Goal: Transaction & Acquisition: Book appointment/travel/reservation

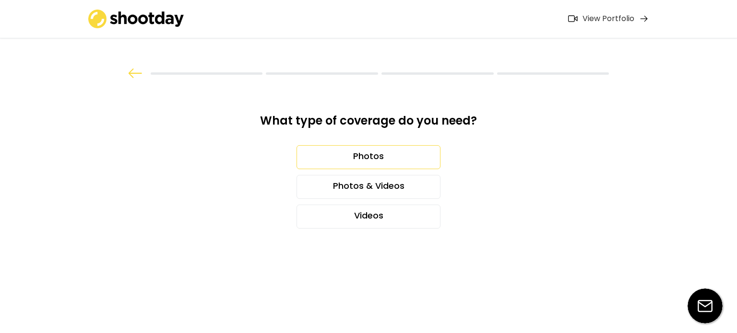
click at [369, 151] on div "Photos" at bounding box center [368, 157] width 144 height 24
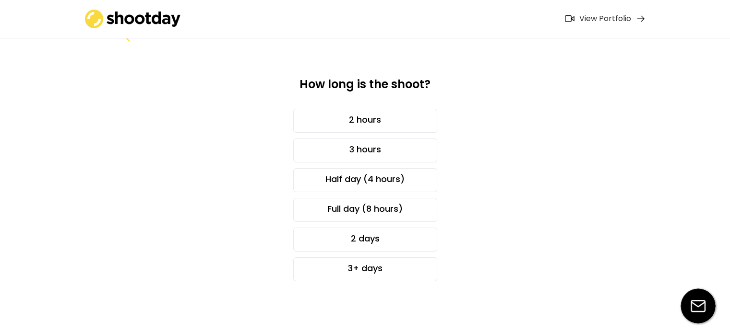
scroll to position [35, 0]
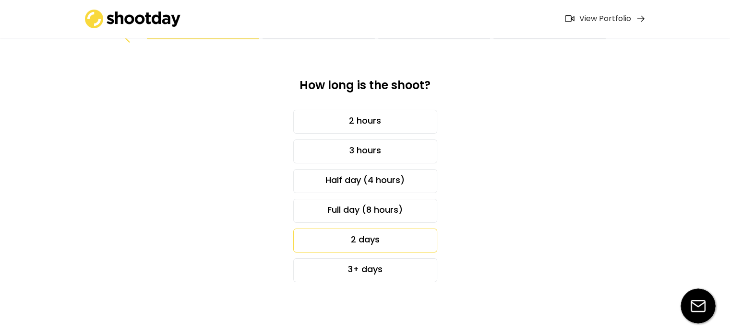
click at [365, 239] on div "2 days" at bounding box center [365, 241] width 144 height 24
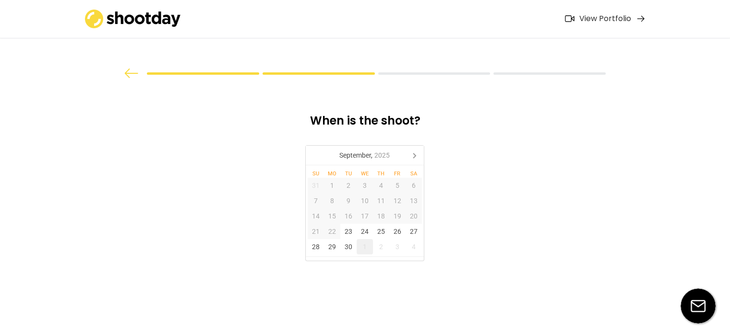
scroll to position [0, 0]
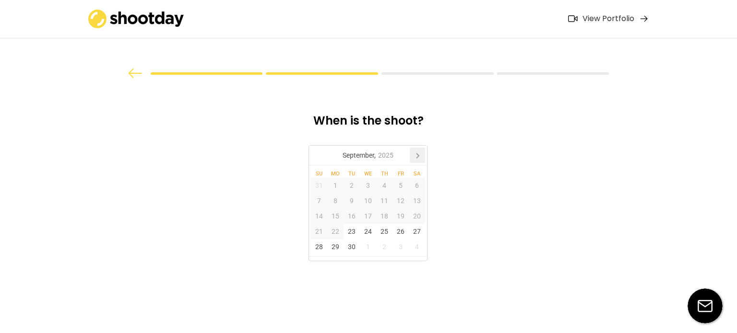
click at [415, 158] on icon at bounding box center [417, 155] width 15 height 15
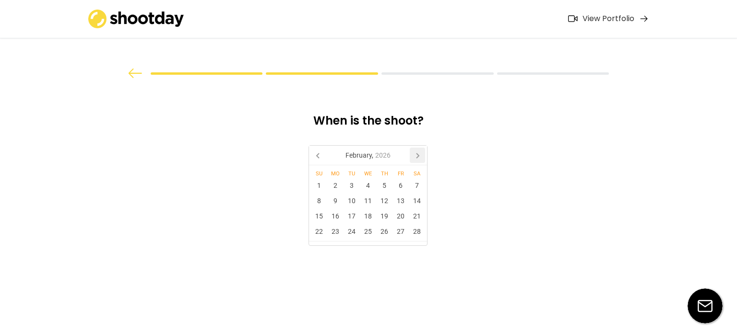
click at [415, 158] on icon at bounding box center [417, 155] width 15 height 15
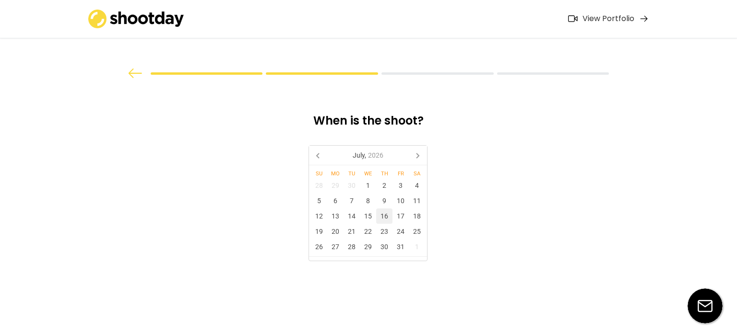
click at [382, 215] on div "16" at bounding box center [384, 216] width 16 height 15
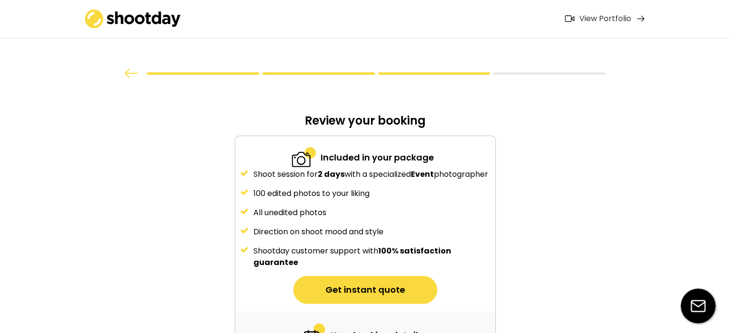
click at [399, 218] on div "Shoot session for 2 days with a specialized Event photographer 100 edited photo…" at bounding box center [365, 219] width 260 height 100
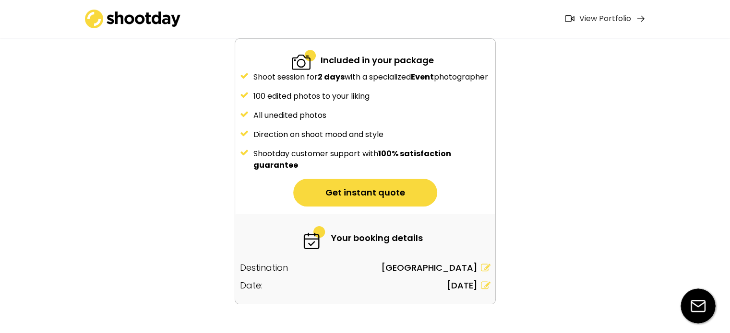
scroll to position [98, 0]
click at [481, 290] on icon at bounding box center [486, 286] width 10 height 10
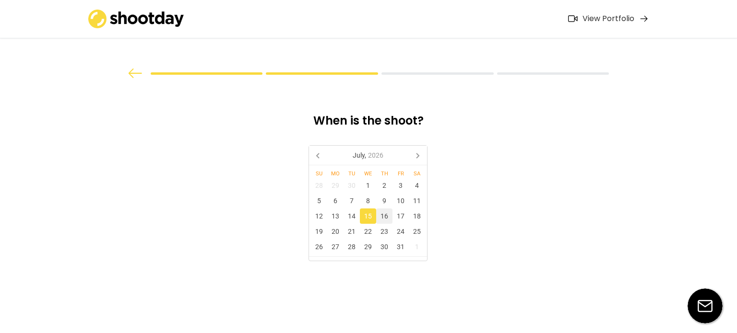
click at [381, 214] on div "16" at bounding box center [384, 216] width 16 height 15
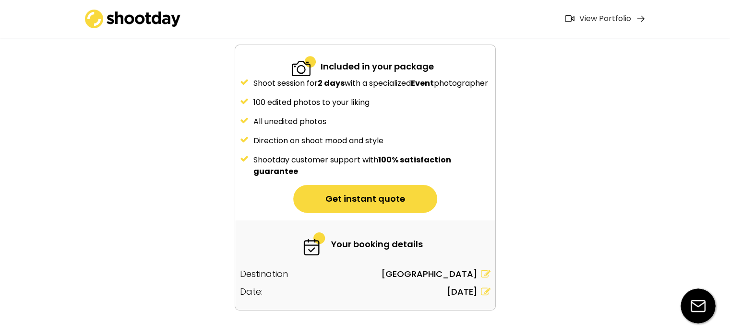
scroll to position [92, 0]
click at [360, 207] on button "Get instant quote" at bounding box center [365, 199] width 144 height 28
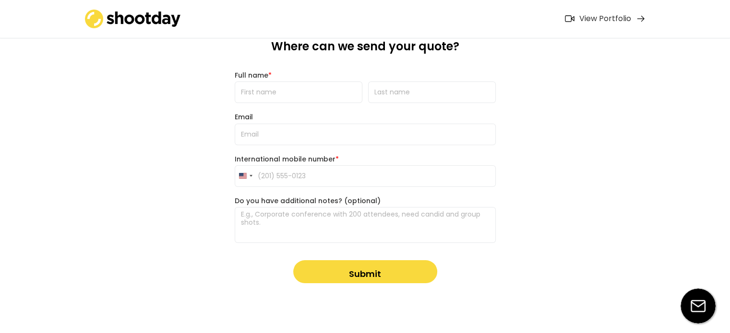
scroll to position [0, 0]
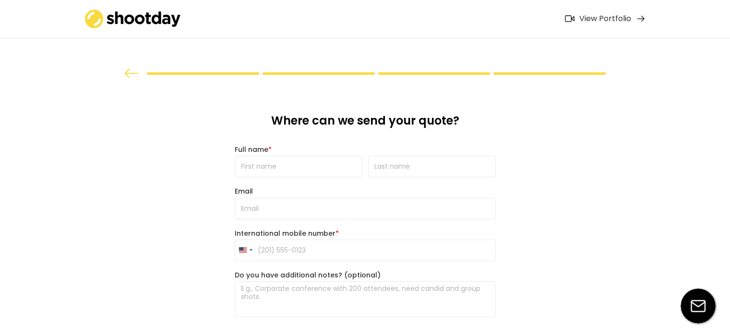
drag, startPoint x: 282, startPoint y: 179, endPoint x: 273, endPoint y: 166, distance: 15.8
click at [273, 166] on div "Where can we send your quote? Full name * Email International mobile number * […" at bounding box center [365, 236] width 276 height 312
click at [273, 166] on input "input" at bounding box center [299, 167] width 128 height 22
type input "Kelsie"
type input "[PERSON_NAME]"
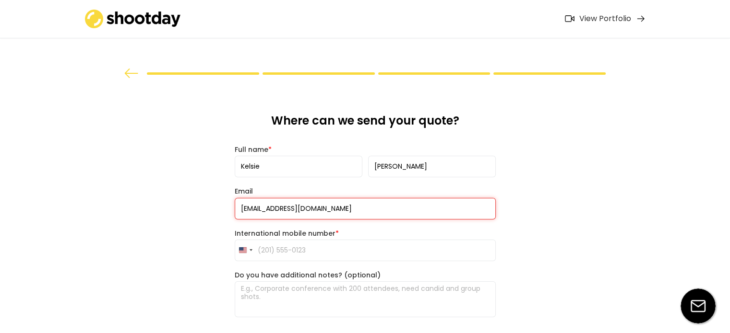
type input "[EMAIL_ADDRESS][DOMAIN_NAME]"
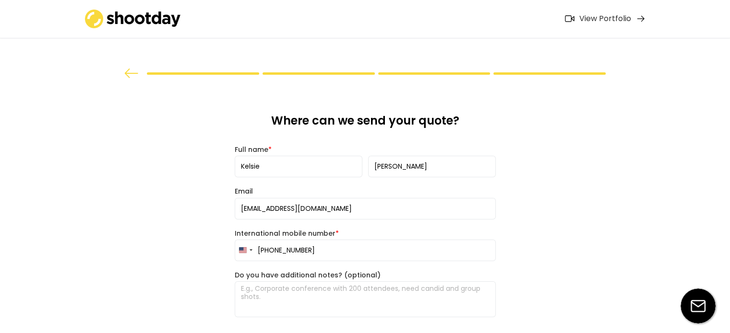
type input "[PHONE_NUMBER]"
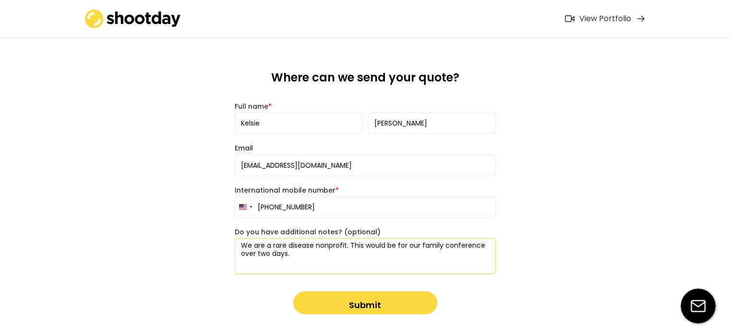
scroll to position [46, 0]
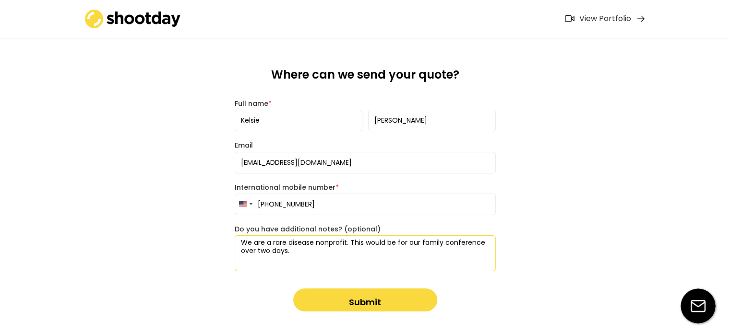
click at [408, 241] on textarea "We are a rare disease nonprofit. This would be for our family conference over t…" at bounding box center [365, 254] width 261 height 36
click at [328, 250] on textarea "We are a rare disease nonprofit. This would be for two days of our family confe…" at bounding box center [365, 254] width 261 height 36
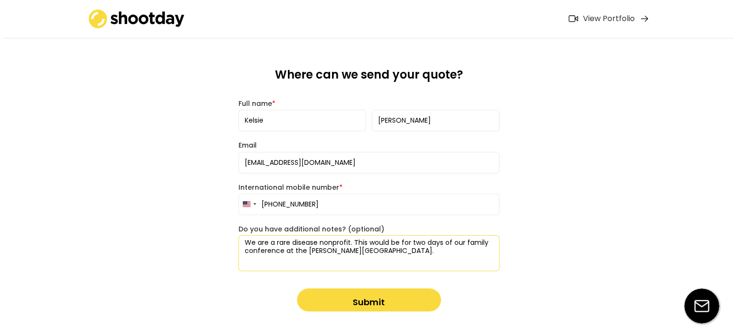
scroll to position [80, 0]
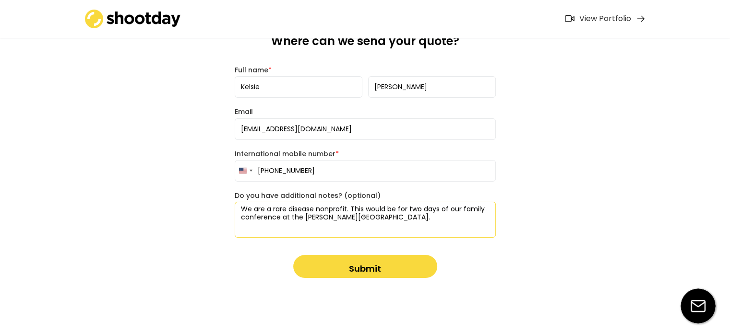
type textarea "We are a rare disease nonprofit. This would be for two days of our family confe…"
click at [360, 260] on button "Submit" at bounding box center [365, 266] width 144 height 23
